Goal: Answer question/provide support: Ask a question

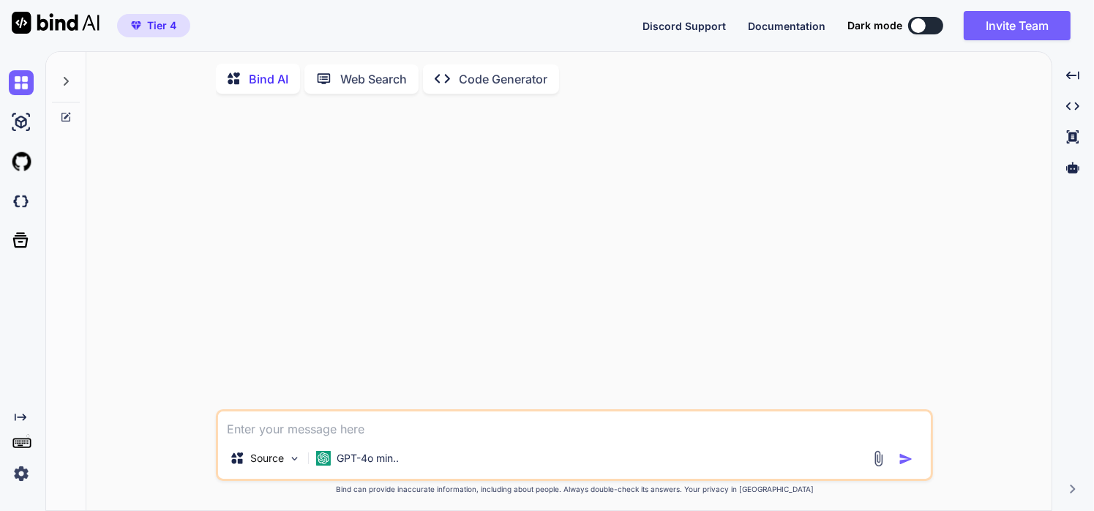
click at [385, 419] on textarea at bounding box center [574, 424] width 713 height 26
click at [381, 457] on p "GPT-4o min.." at bounding box center [368, 458] width 62 height 15
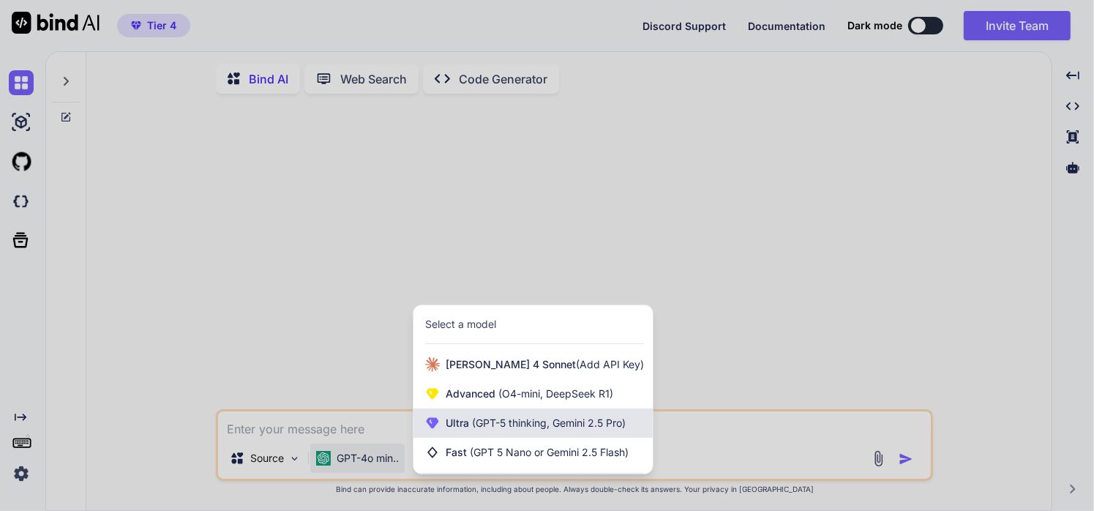
click at [489, 427] on span "(GPT-5 thinking, Gemini 2.5 Pro)" at bounding box center [547, 422] width 157 height 12
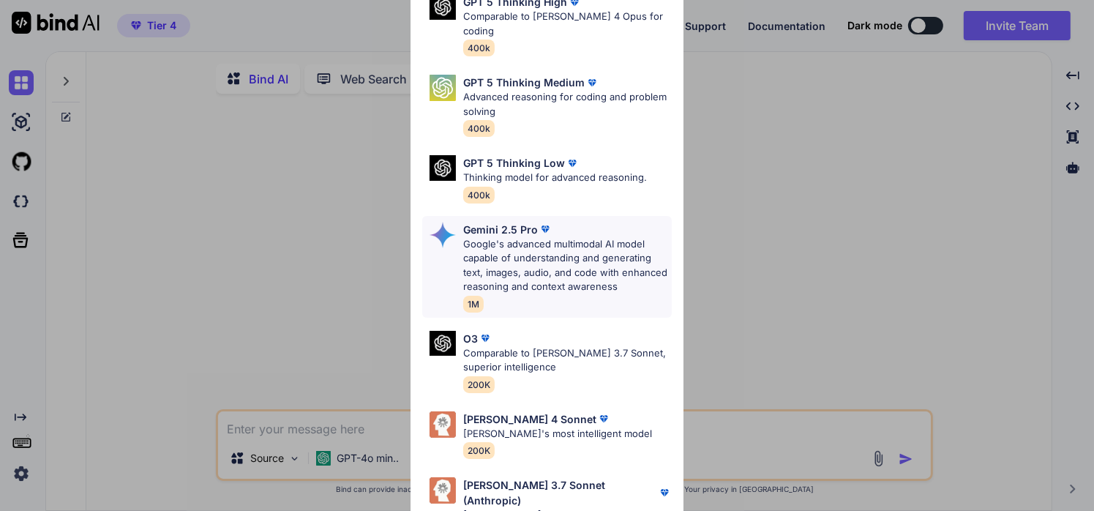
scroll to position [176, 0]
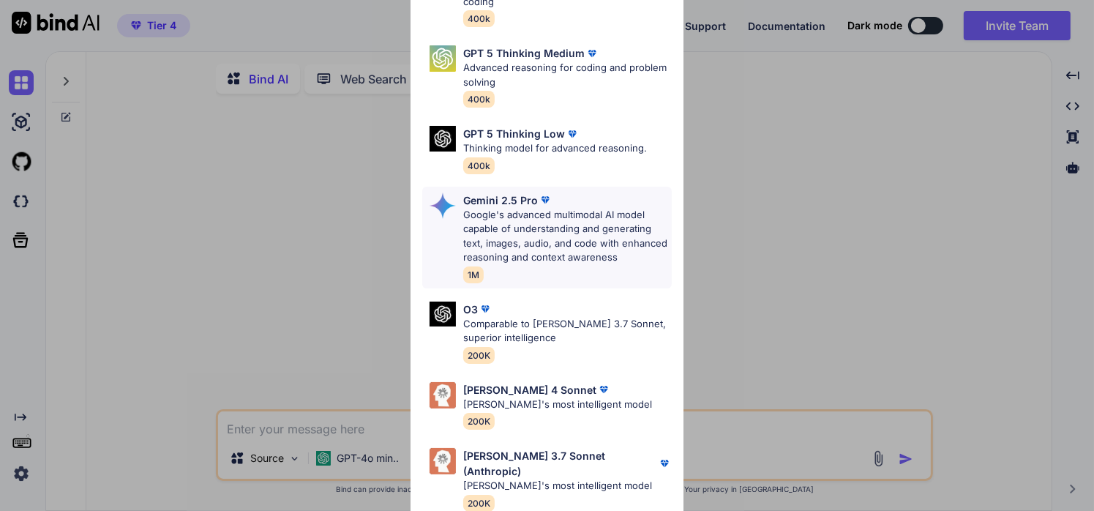
click at [493, 378] on div "[PERSON_NAME] 4 Sonnet [PERSON_NAME]'s most intelligent model 200K" at bounding box center [547, 405] width 250 height 59
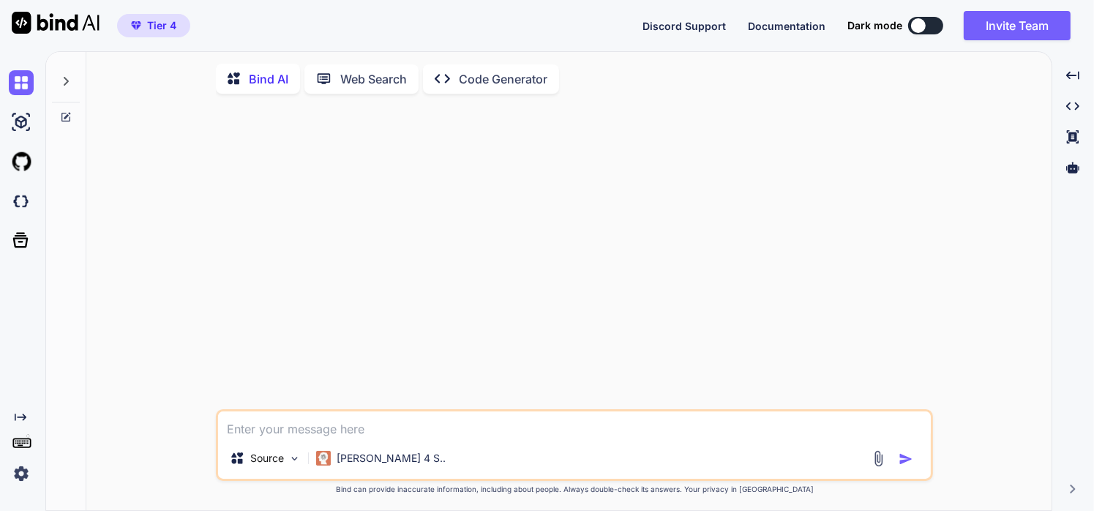
click at [389, 435] on textarea at bounding box center [574, 424] width 713 height 26
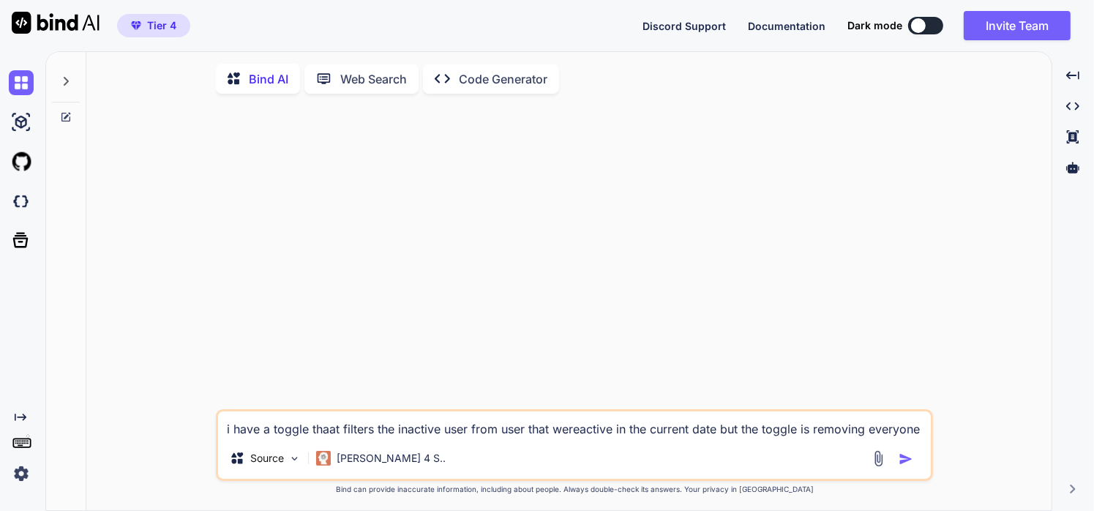
click at [333, 433] on textarea "i have a toggle thaat filters the inactive user from user that wereactive in th…" at bounding box center [574, 424] width 713 height 26
click at [588, 432] on textarea "i have a toggle that filters the inactive user from user that wereactive in the…" at bounding box center [574, 424] width 713 height 26
click at [884, 433] on textarea "i have a toggle that filters the inactive user from user that were active in th…" at bounding box center [574, 424] width 713 height 26
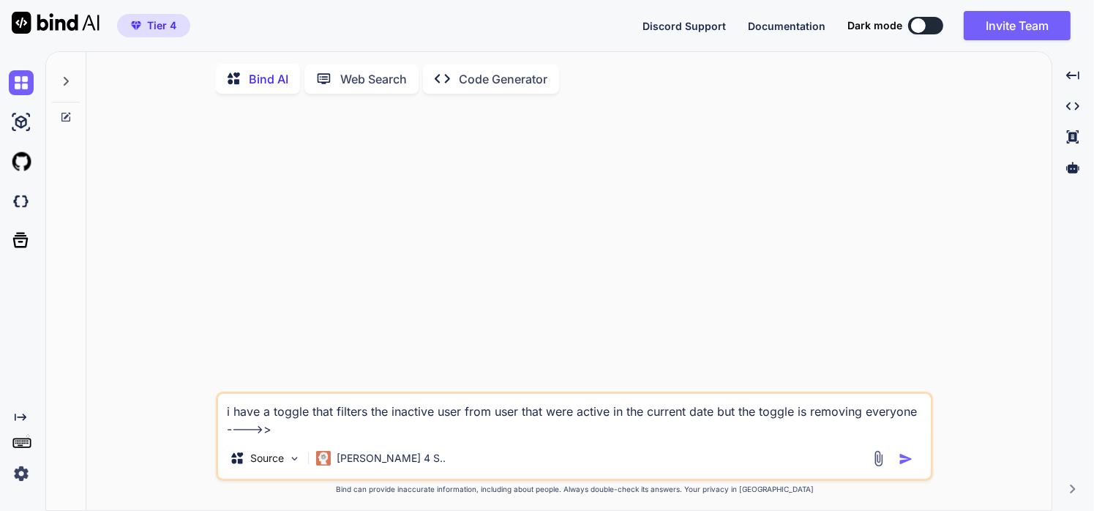
paste textarea "'use server'; import { z } from 'zod'; import admin from '@/lib/firebase-admin'…"
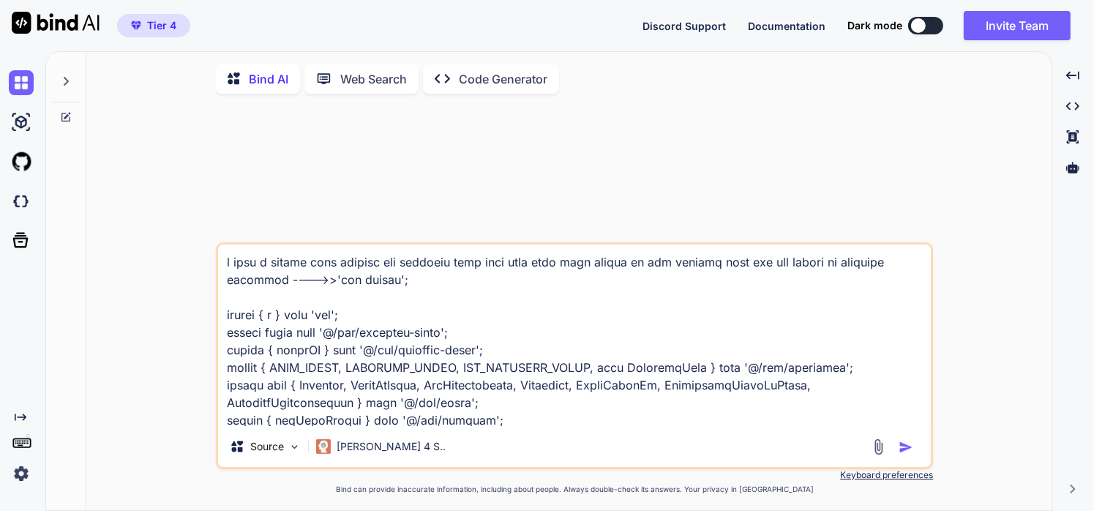
scroll to position [13034, 0]
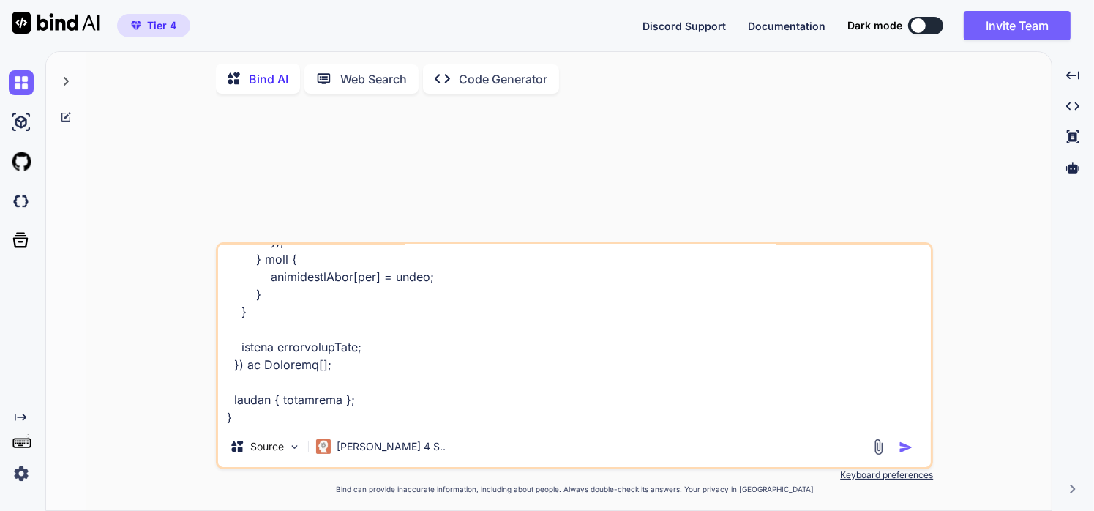
type textarea "i have a toggle that filters the inactive user from user that were active in th…"
click at [903, 454] on img "button" at bounding box center [906, 447] width 15 height 15
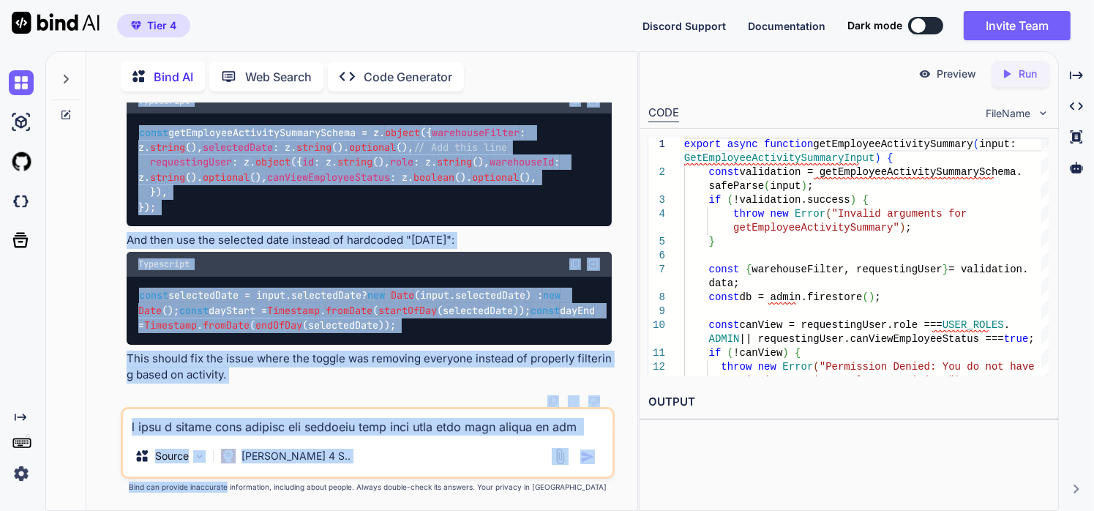
scroll to position [6929, 0]
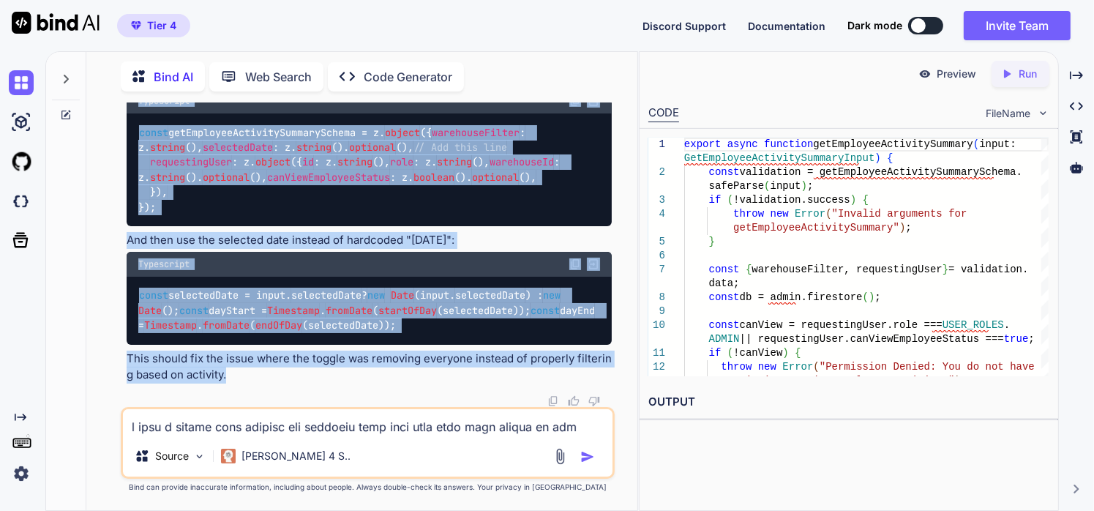
drag, startPoint x: 124, startPoint y: 181, endPoint x: 279, endPoint y: 375, distance: 247.3
click at [279, 375] on div "You Bind AI Looking at your code, the issue appears to be in the getEmployeeAct…" at bounding box center [370, 255] width 492 height 304
copy div "Looking at your code, the issue appears to be in the getEmployeeActivitySummary…"
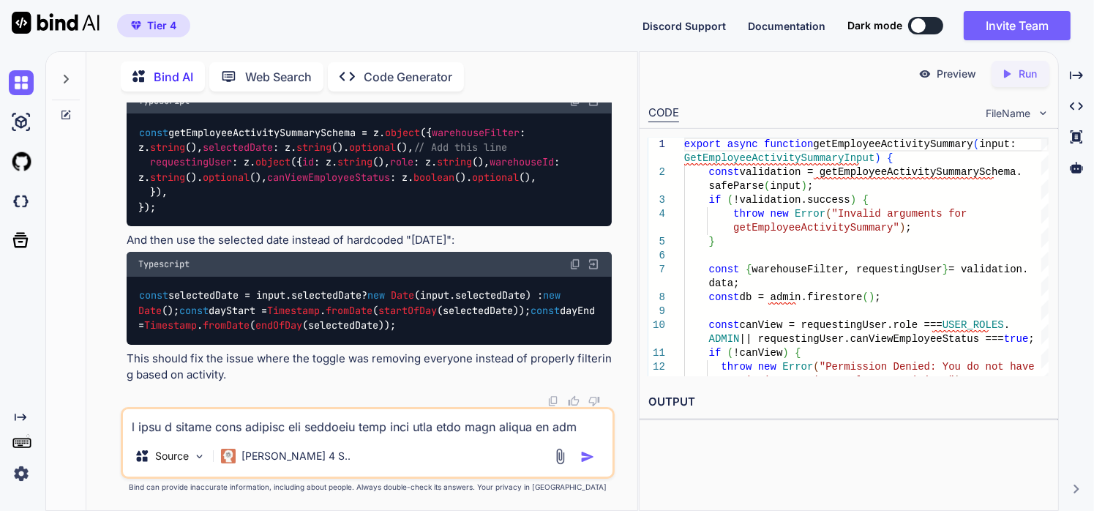
click at [445, 435] on textarea at bounding box center [368, 422] width 490 height 26
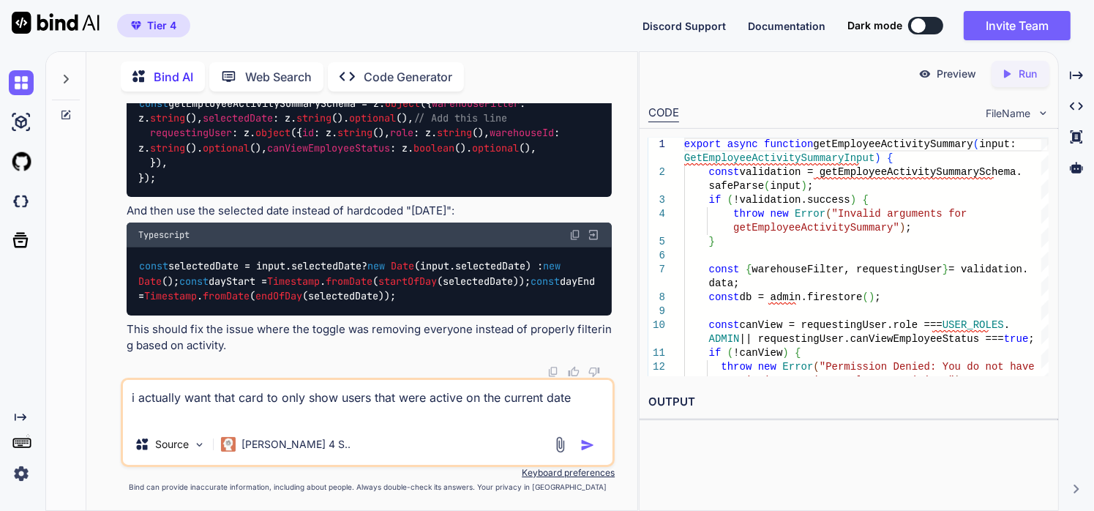
type textarea "i actually want that card to only show users that were active on the current da…"
click at [588, 453] on div at bounding box center [576, 444] width 49 height 17
click at [588, 445] on img "button" at bounding box center [587, 445] width 15 height 15
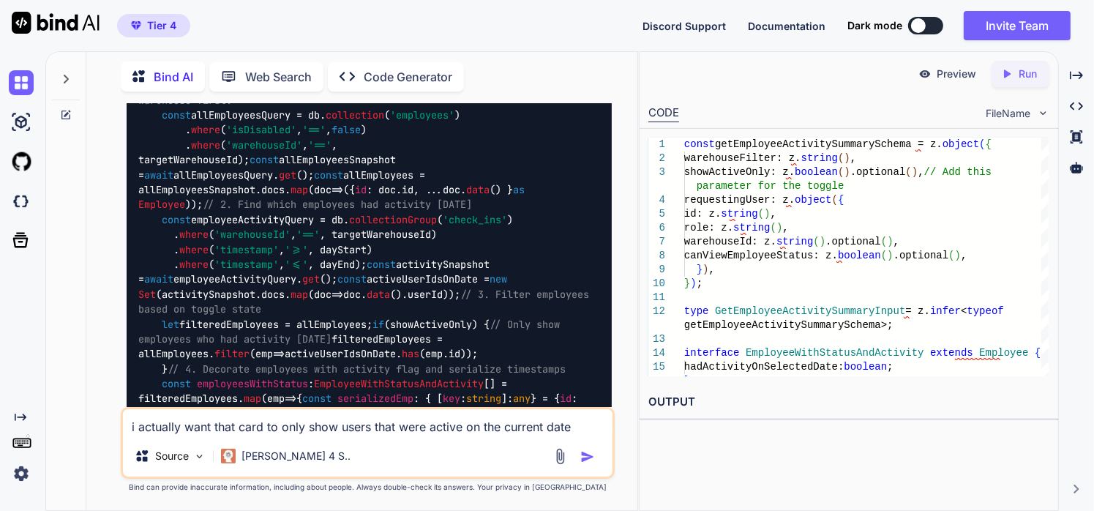
scroll to position [7219, 0]
click at [360, 427] on textarea "i actually want that card to only show users that were active on the current da…" at bounding box center [368, 422] width 490 height 26
type textarea "i dont want the toggle at all"
click at [588, 455] on img "button" at bounding box center [587, 456] width 15 height 15
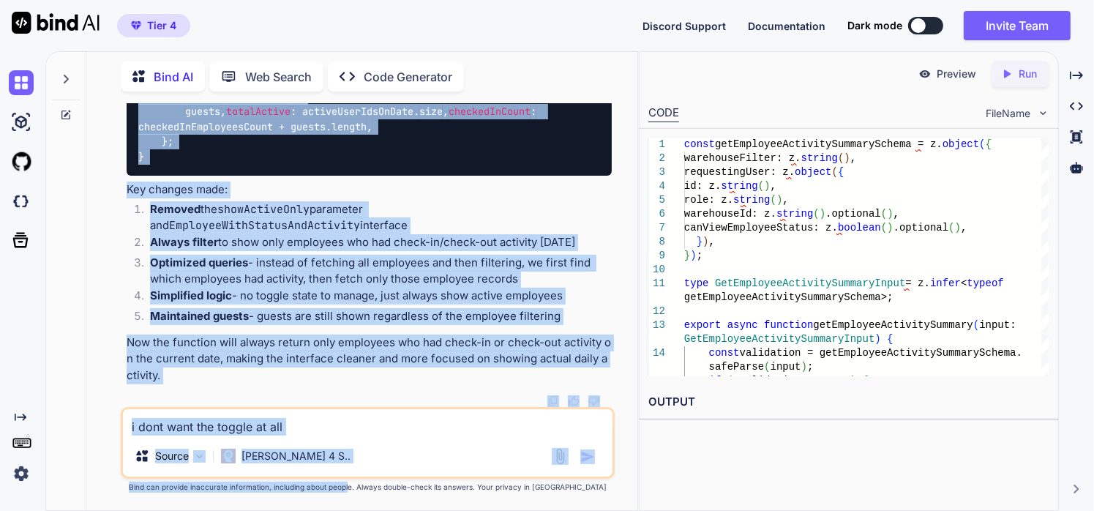
scroll to position [12140, 0]
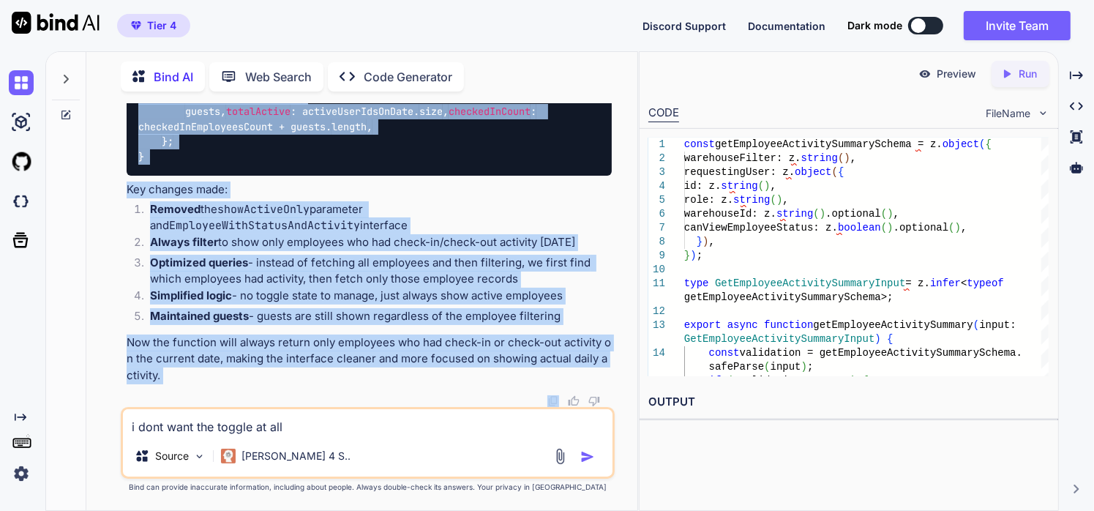
drag, startPoint x: 129, startPoint y: 293, endPoint x: 361, endPoint y: 400, distance: 255.4
copy div "Got it! You want to remove the toggle completely and have the function always s…"
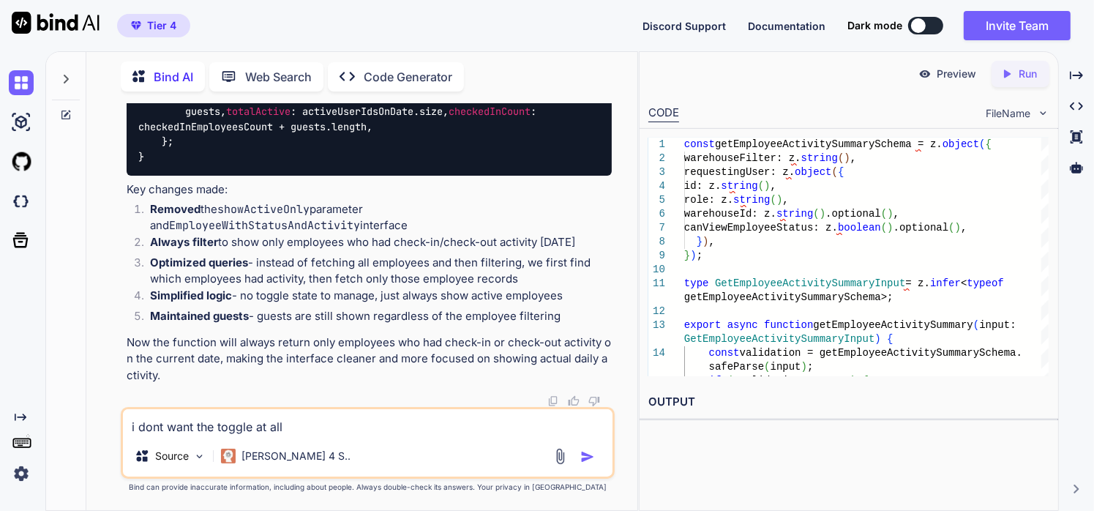
click at [255, 424] on textarea "i dont want the toggle at all" at bounding box center [368, 422] width 490 height 26
paste textarea ""use client"; import React, { useState, useEffect, useCallback, useMemo } from …"
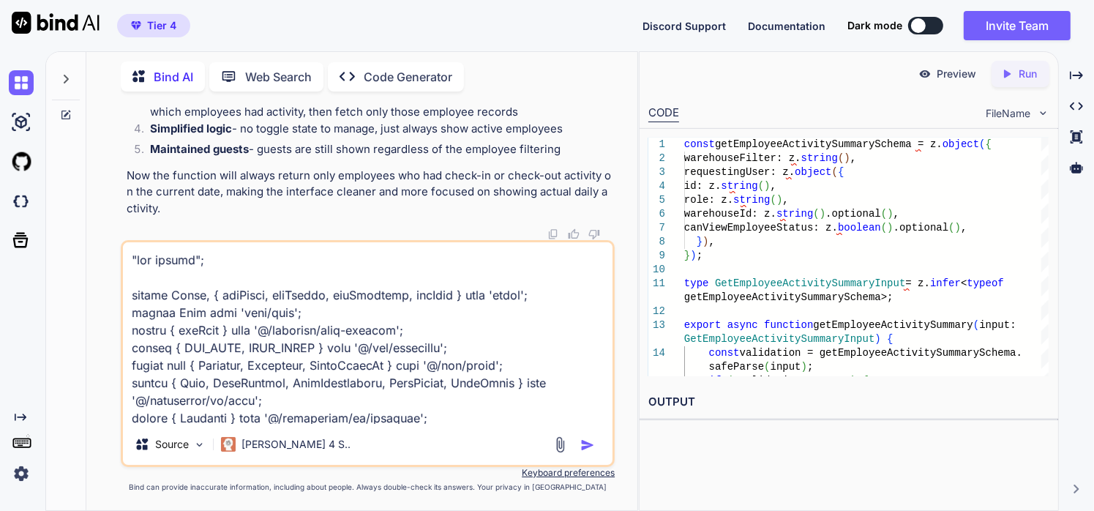
scroll to position [8889, 0]
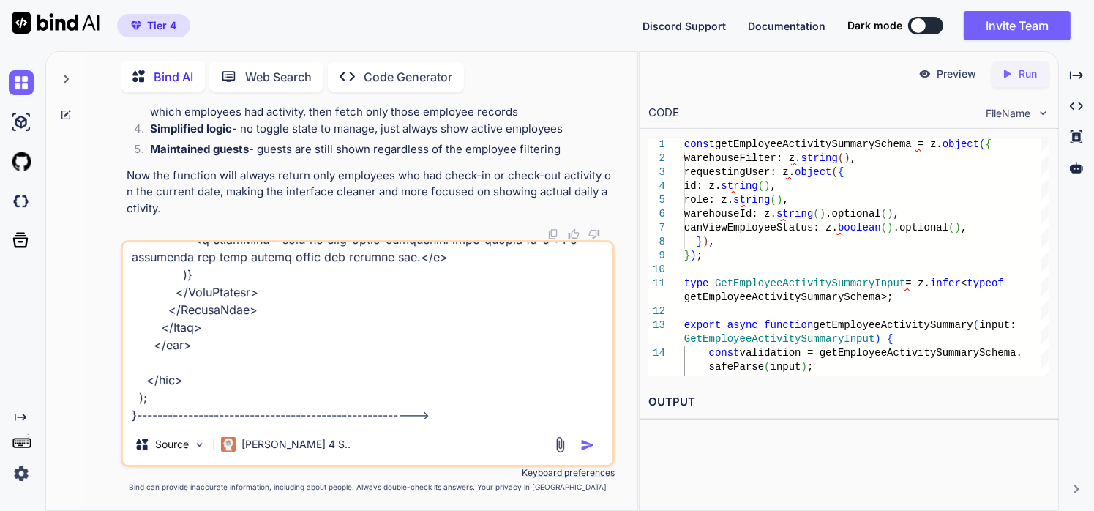
click at [479, 411] on textarea at bounding box center [368, 332] width 490 height 181
paste textarea "'use server'; import { z } from 'zod'; import admin from '@/lib/firebase-admin'…"
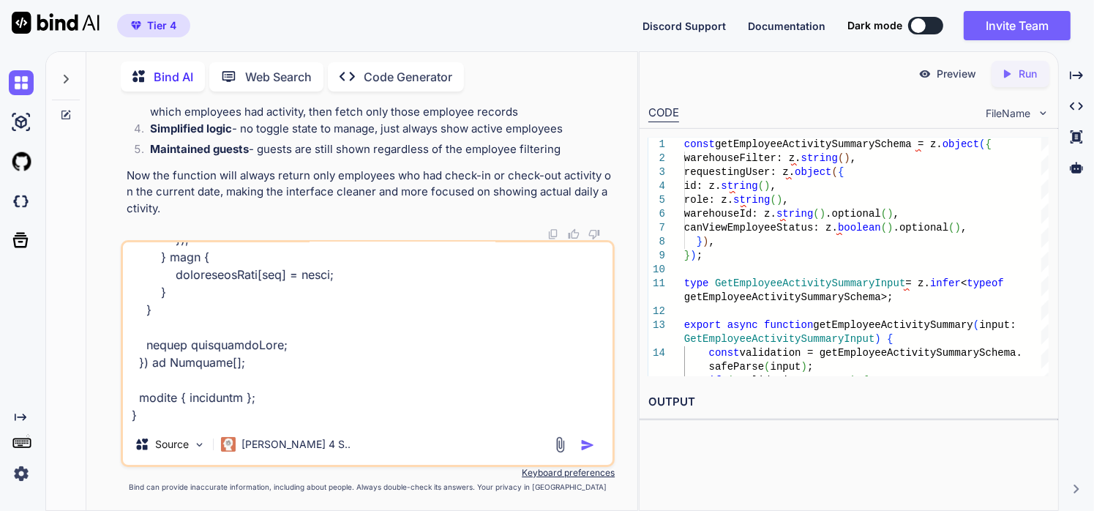
scroll to position [0, 0]
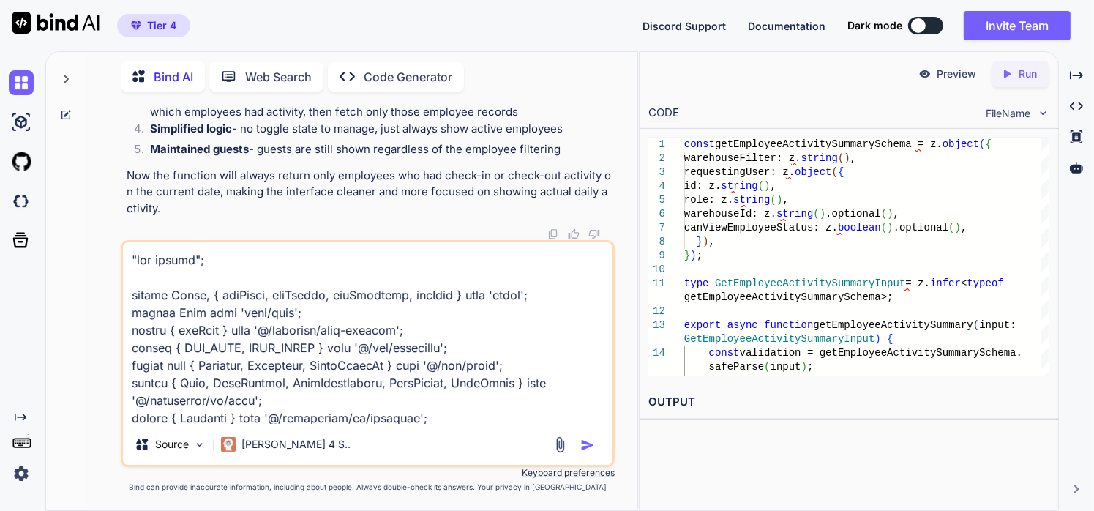
click at [158, 244] on textarea at bounding box center [368, 332] width 490 height 181
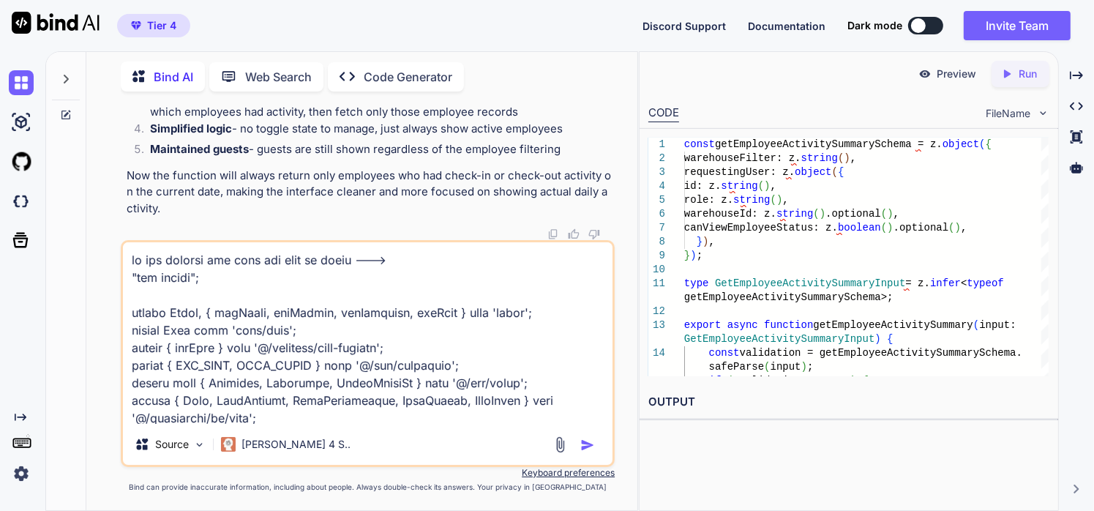
type textarea "is not showing the user the card is blank ---> "use client"; import React, { us…"
click at [585, 442] on img "button" at bounding box center [587, 445] width 15 height 15
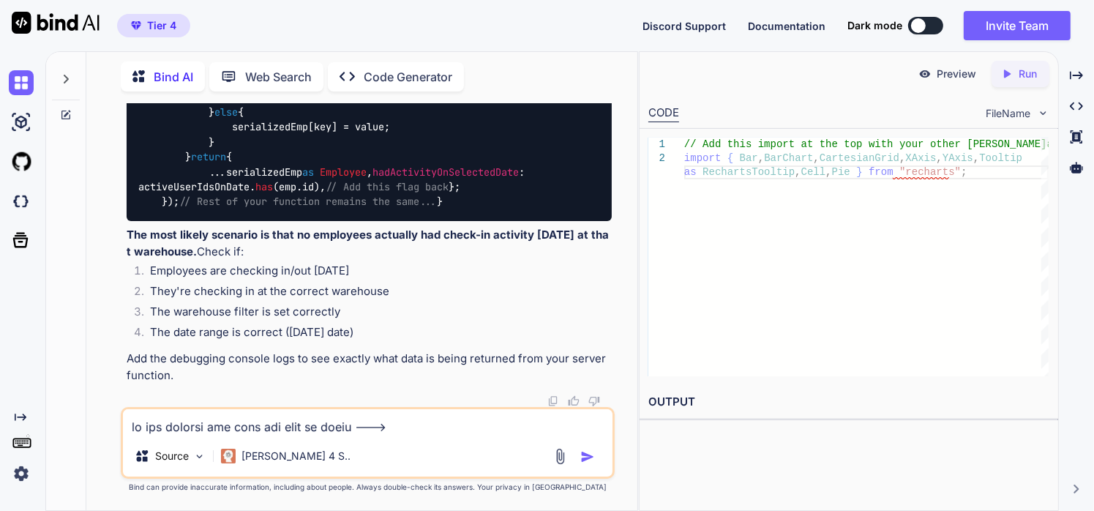
scroll to position [20942, 0]
click at [354, 427] on textarea at bounding box center [368, 422] width 490 height 26
type textarea "but there was users with activity [DATE]"
click at [559, 463] on img at bounding box center [560, 456] width 17 height 17
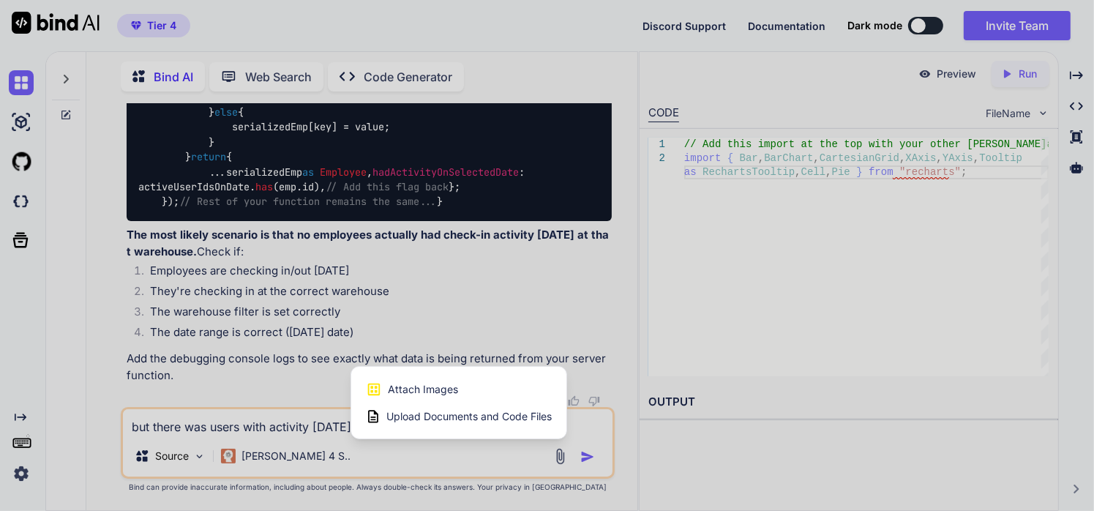
click at [460, 391] on div "Attach Images Image attachments are only supported in Claude and Gemini models." at bounding box center [459, 389] width 186 height 28
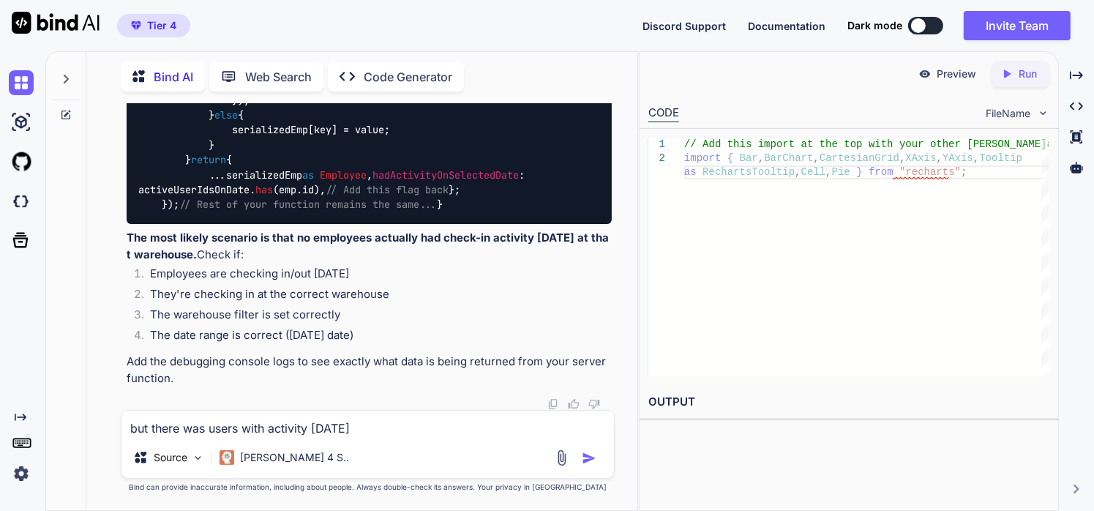
type input "C:\fakepath\Screenshot [DATE] 204421.png"
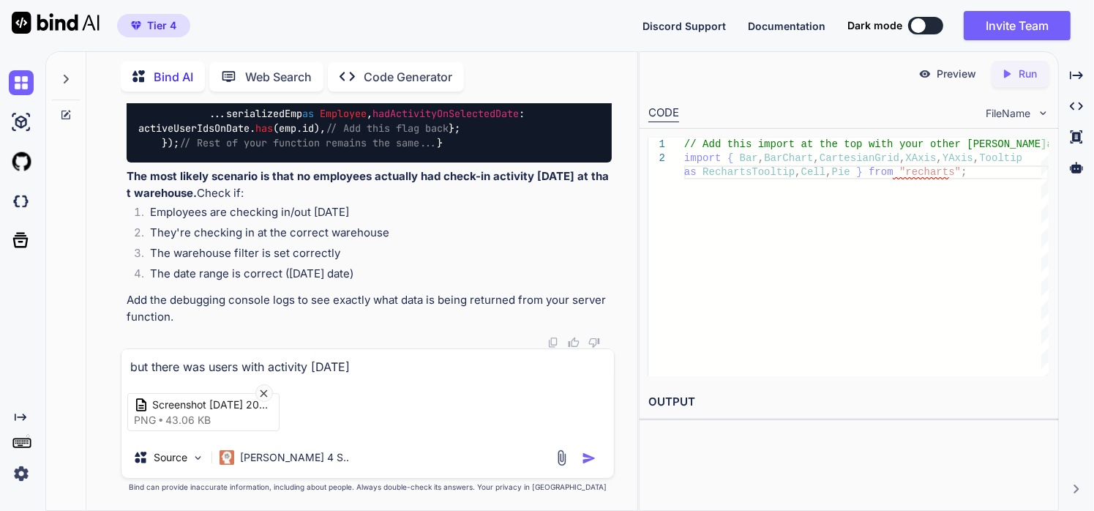
click at [588, 456] on img "button" at bounding box center [589, 458] width 15 height 15
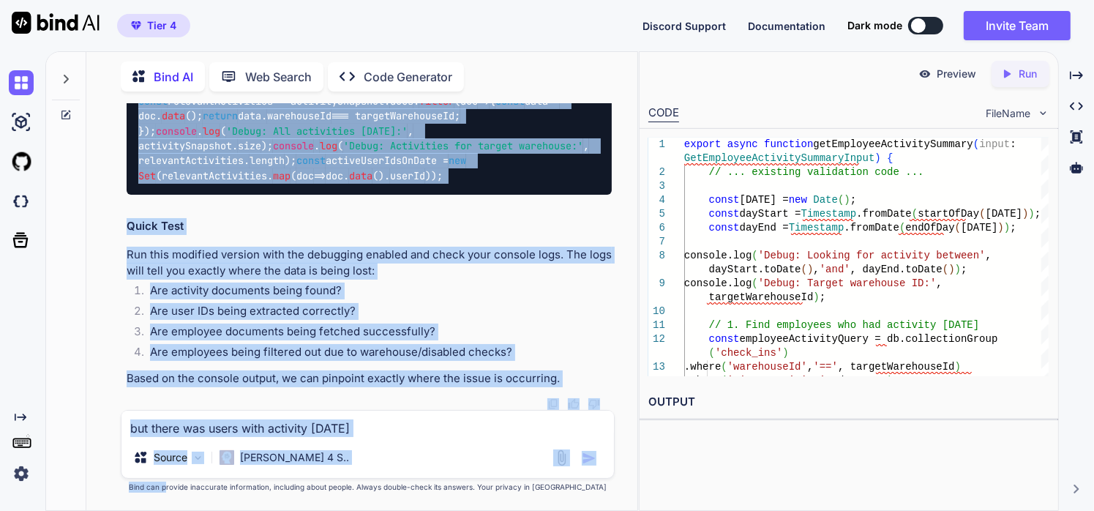
scroll to position [24513, 0]
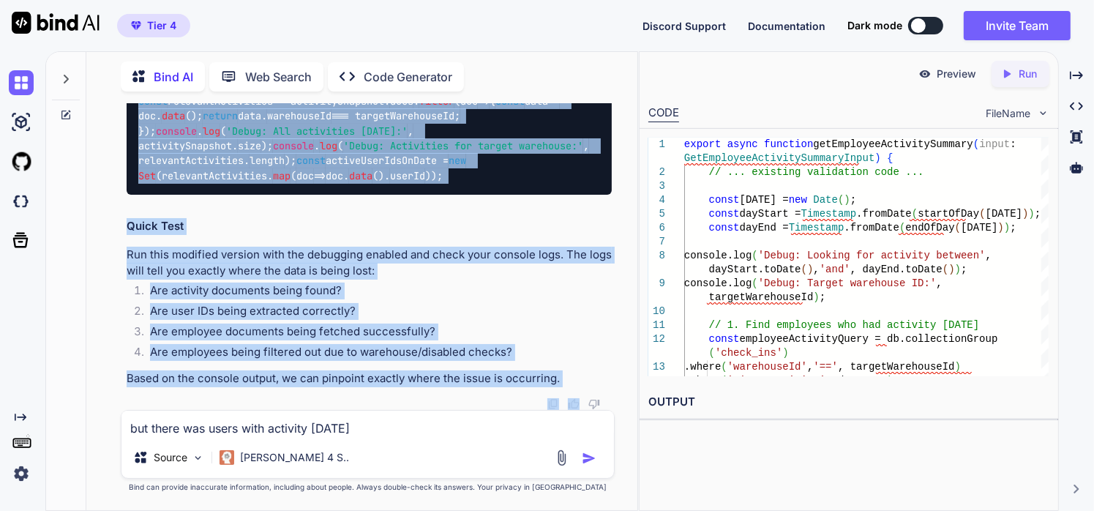
drag, startPoint x: 123, startPoint y: 196, endPoint x: 564, endPoint y: 392, distance: 482.9
click at [564, 392] on div "You Bind AI Looking at your code, the issue appears to be in the getEmployeeAct…" at bounding box center [370, 256] width 492 height 307
copy div "I see the issue! There's data in your database showing check-in activity [DATE]…"
